Goal: Task Accomplishment & Management: Use online tool/utility

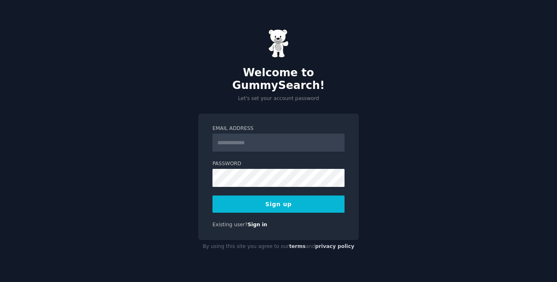
click at [242, 137] on input "Email Address" at bounding box center [278, 143] width 132 height 18
type input "**********"
click at [266, 196] on button "Sign up" at bounding box center [278, 204] width 132 height 17
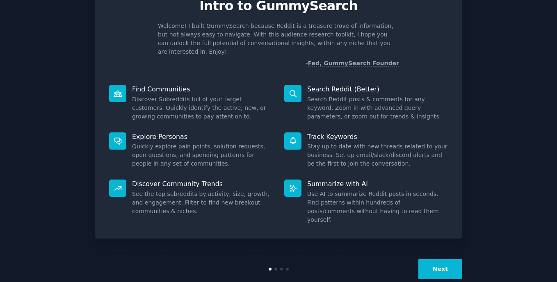
click at [440, 259] on button "Next" at bounding box center [440, 269] width 44 height 20
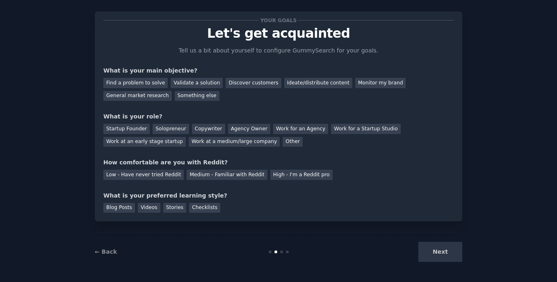
click at [440, 250] on div "Next" at bounding box center [401, 252] width 123 height 20
click at [165, 207] on div "Stories" at bounding box center [174, 208] width 23 height 10
click at [270, 178] on div "High - I'm a Reddit pro" at bounding box center [301, 175] width 62 height 10
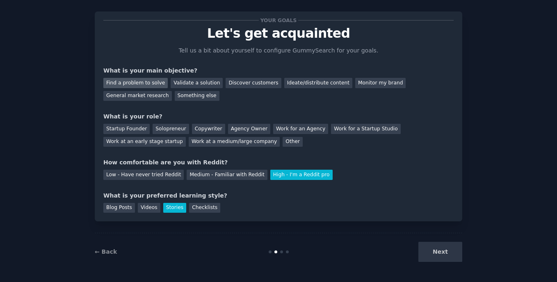
click at [149, 85] on div "Find a problem to solve" at bounding box center [135, 83] width 64 height 10
click at [448, 244] on div "Next" at bounding box center [401, 252] width 123 height 20
click at [440, 257] on div "Next" at bounding box center [401, 252] width 123 height 20
click at [301, 126] on div "Work for an Agency" at bounding box center [300, 129] width 55 height 10
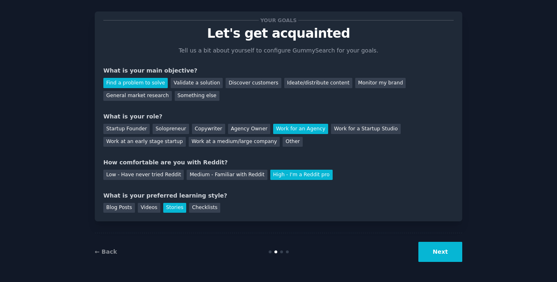
click at [440, 254] on button "Next" at bounding box center [440, 252] width 44 height 20
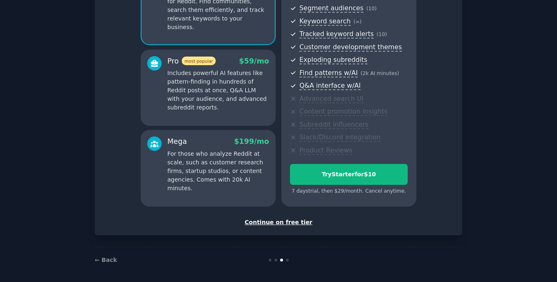
scroll to position [107, 0]
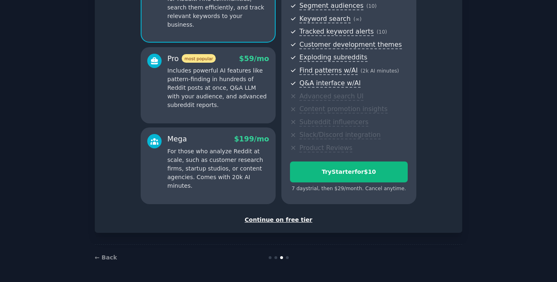
click at [281, 222] on div "Continue on free tier" at bounding box center [278, 220] width 350 height 9
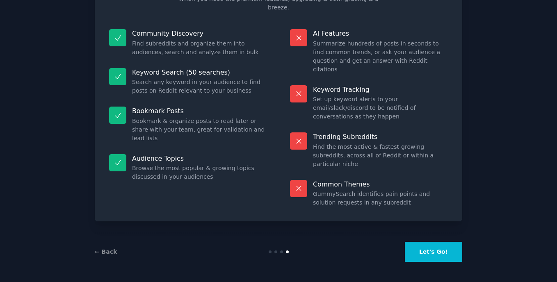
scroll to position [37, 0]
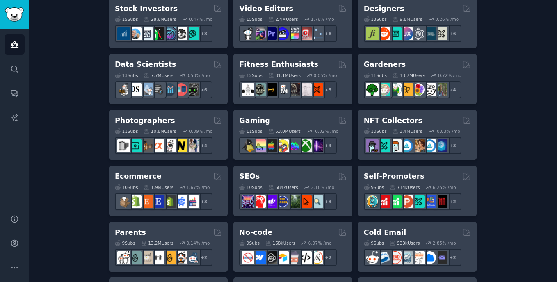
scroll to position [328, 0]
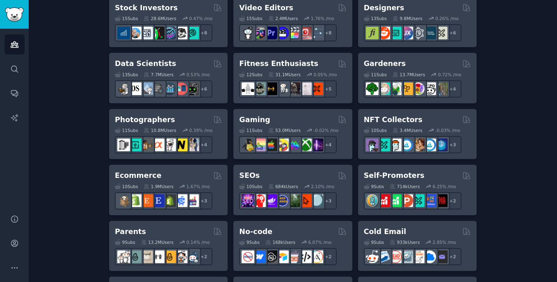
click at [269, 66] on h2 "Fitness Enthusiasts" at bounding box center [278, 64] width 79 height 10
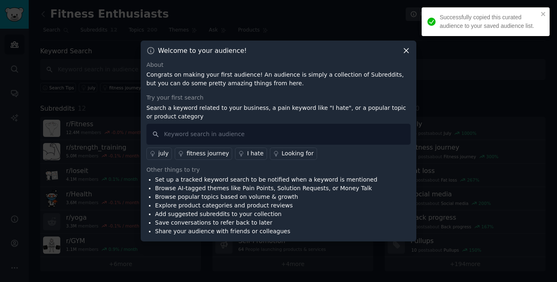
click at [411, 50] on div "Welcome to your audience! About Congrats on making your first audience! An audi…" at bounding box center [279, 141] width 276 height 201
click at [408, 51] on icon at bounding box center [406, 50] width 9 height 9
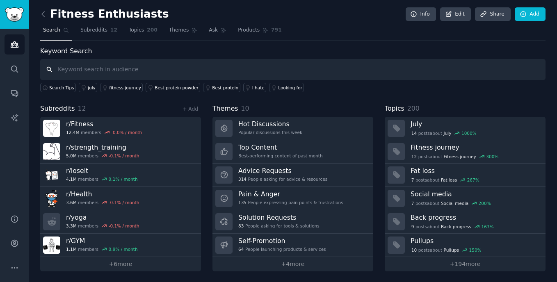
scroll to position [1, 0]
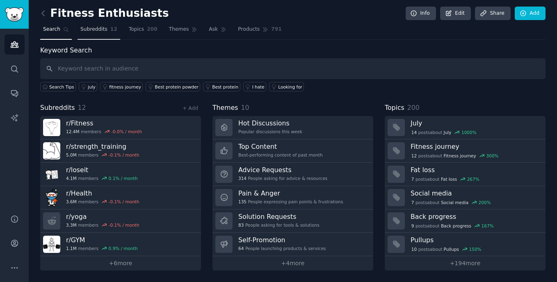
click at [95, 31] on span "Subreddits" at bounding box center [93, 29] width 27 height 7
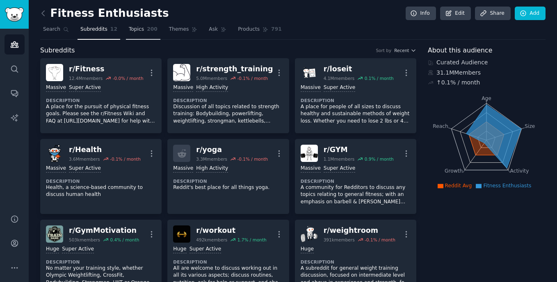
click at [133, 30] on span "Topics" at bounding box center [136, 29] width 15 height 7
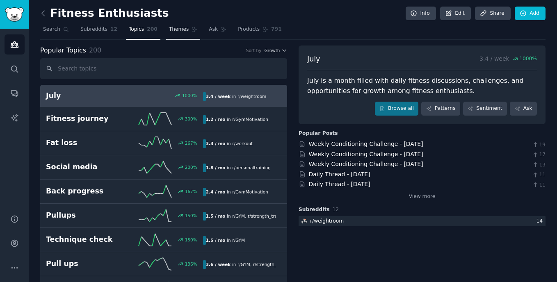
click at [169, 28] on span "Themes" at bounding box center [179, 29] width 20 height 7
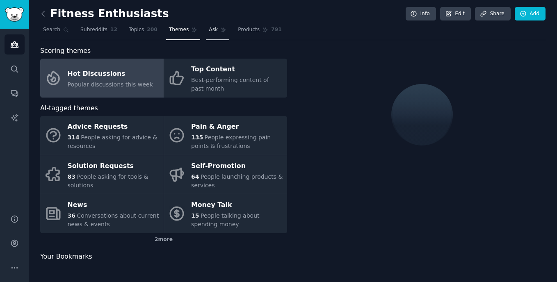
scroll to position [1, 0]
